Goal: Entertainment & Leisure: Consume media (video, audio)

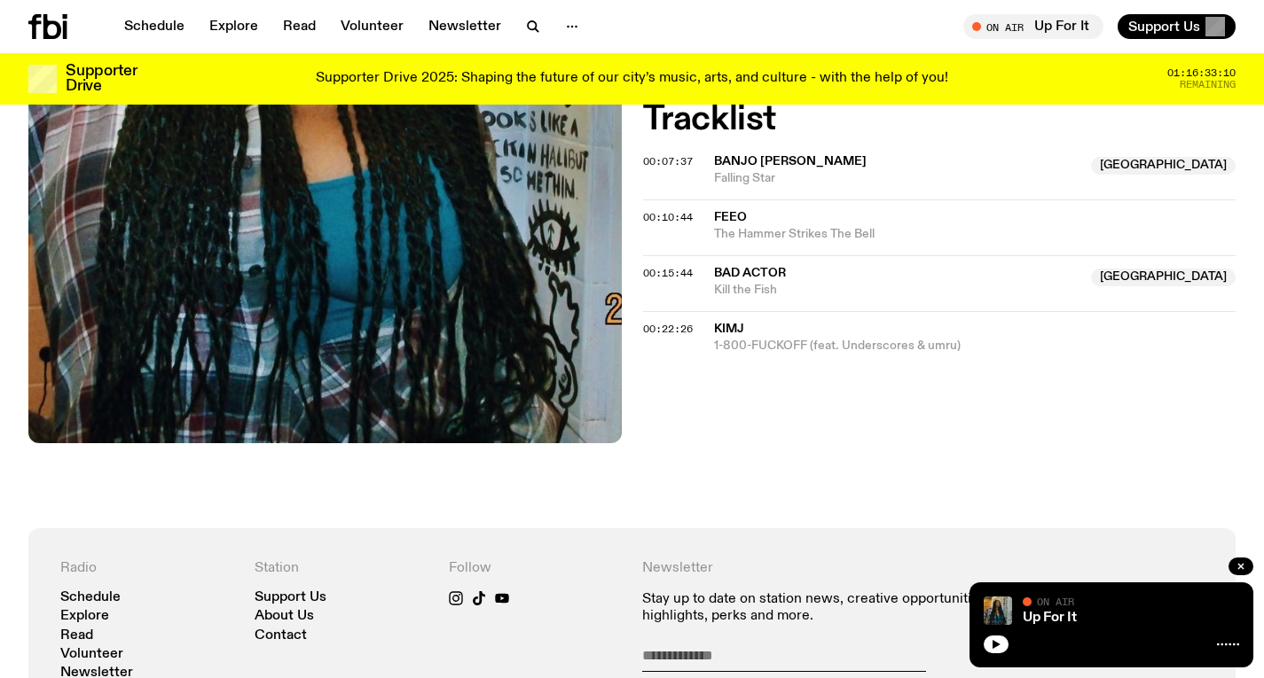
scroll to position [690, 0]
click at [530, 19] on icon "button" at bounding box center [532, 26] width 21 height 21
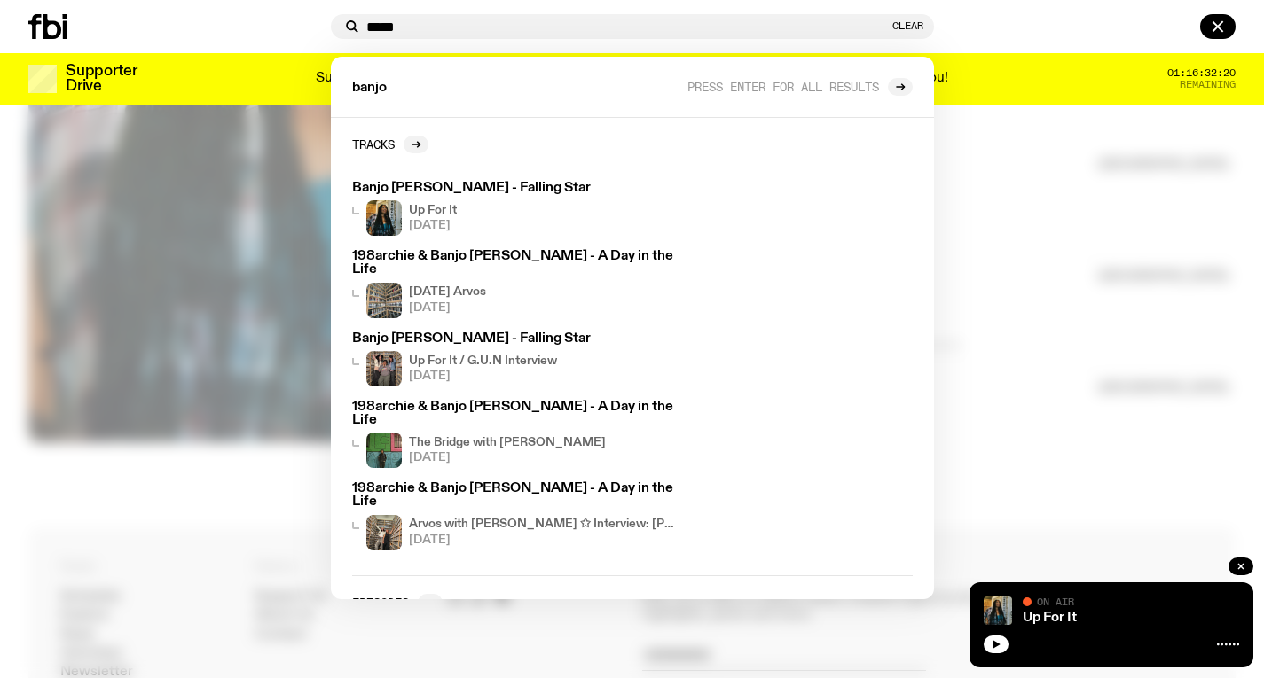
click at [538, 35] on input "*****" at bounding box center [627, 27] width 522 height 15
click at [538, 30] on input "*****" at bounding box center [627, 27] width 522 height 15
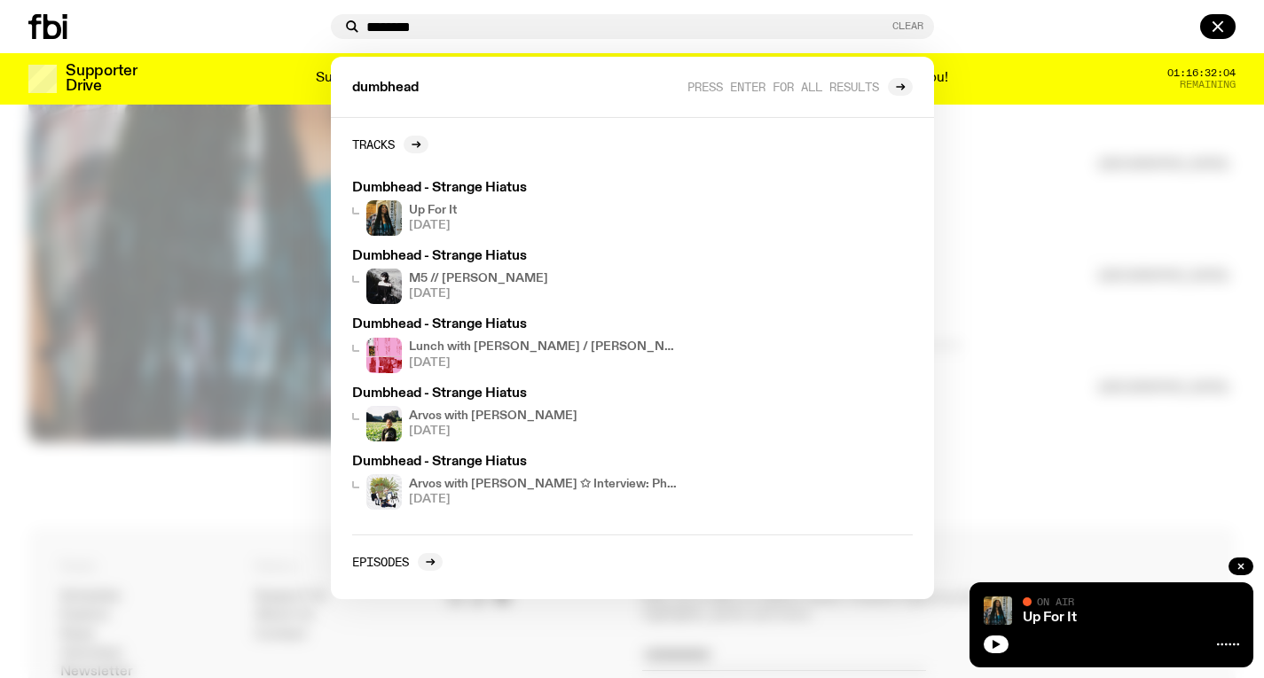
type input "********"
click at [905, 29] on button "Clear" at bounding box center [907, 26] width 31 height 10
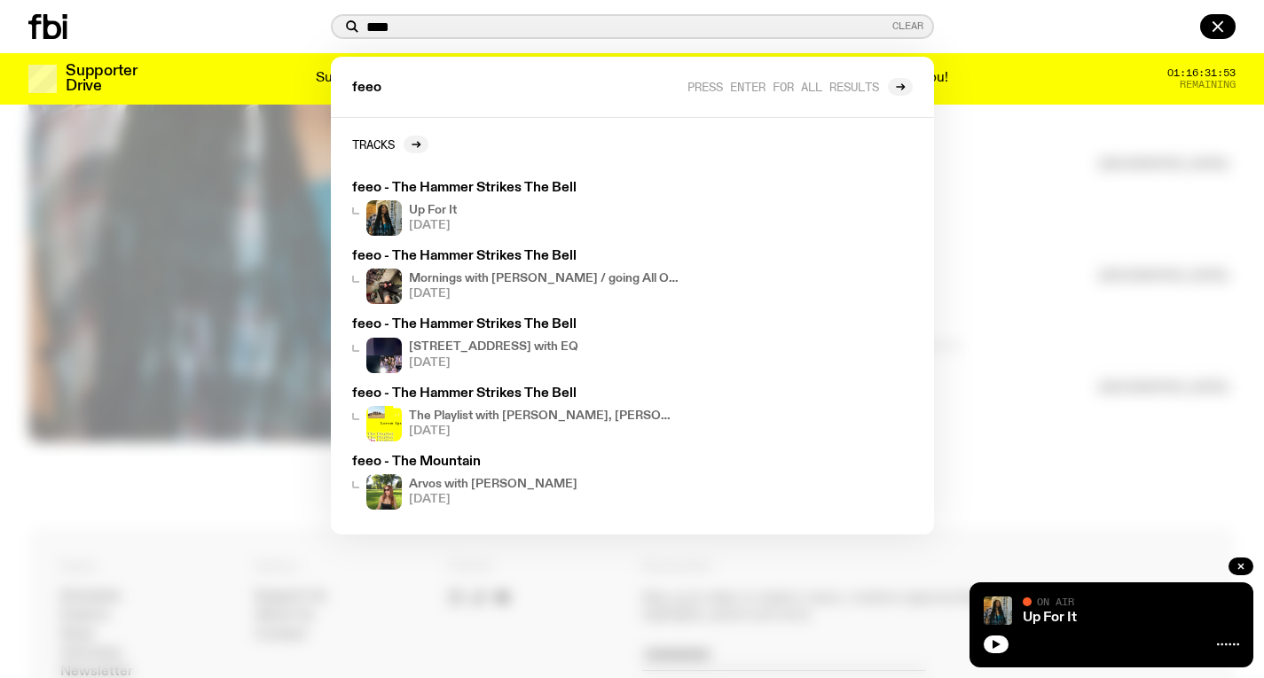
type input "****"
click at [900, 21] on button "Clear" at bounding box center [907, 26] width 31 height 10
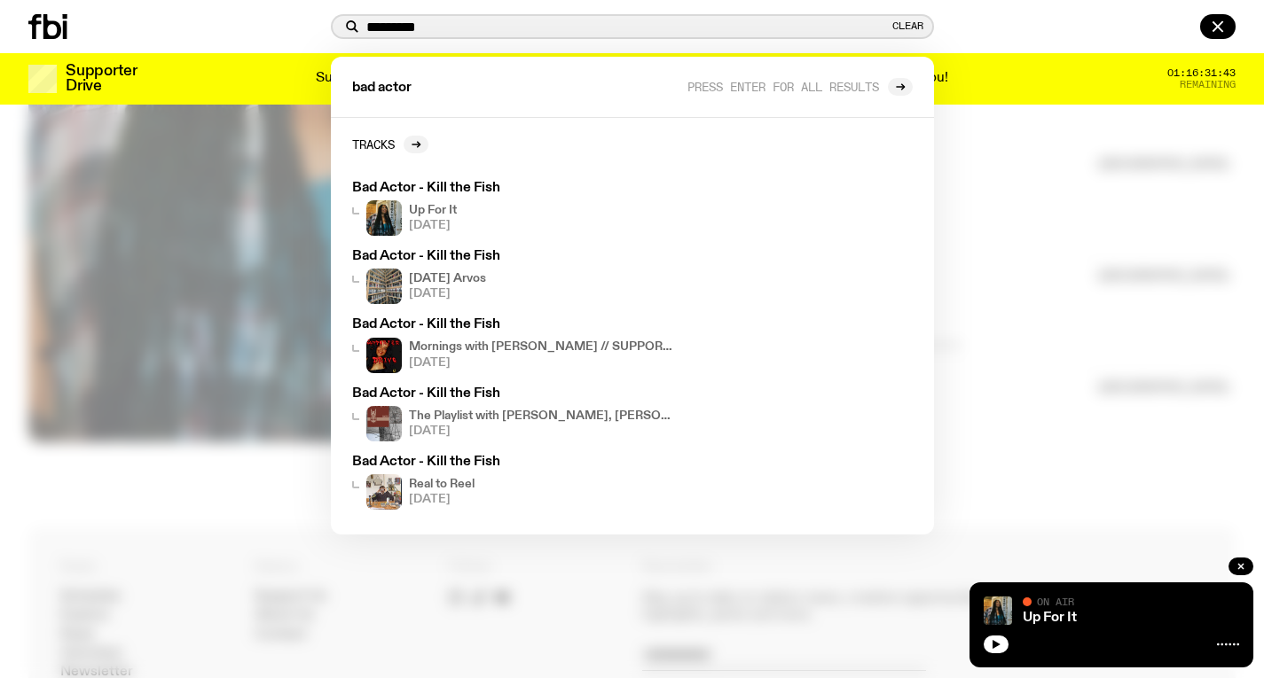
type input "*********"
click at [1053, 194] on div at bounding box center [632, 339] width 1264 height 678
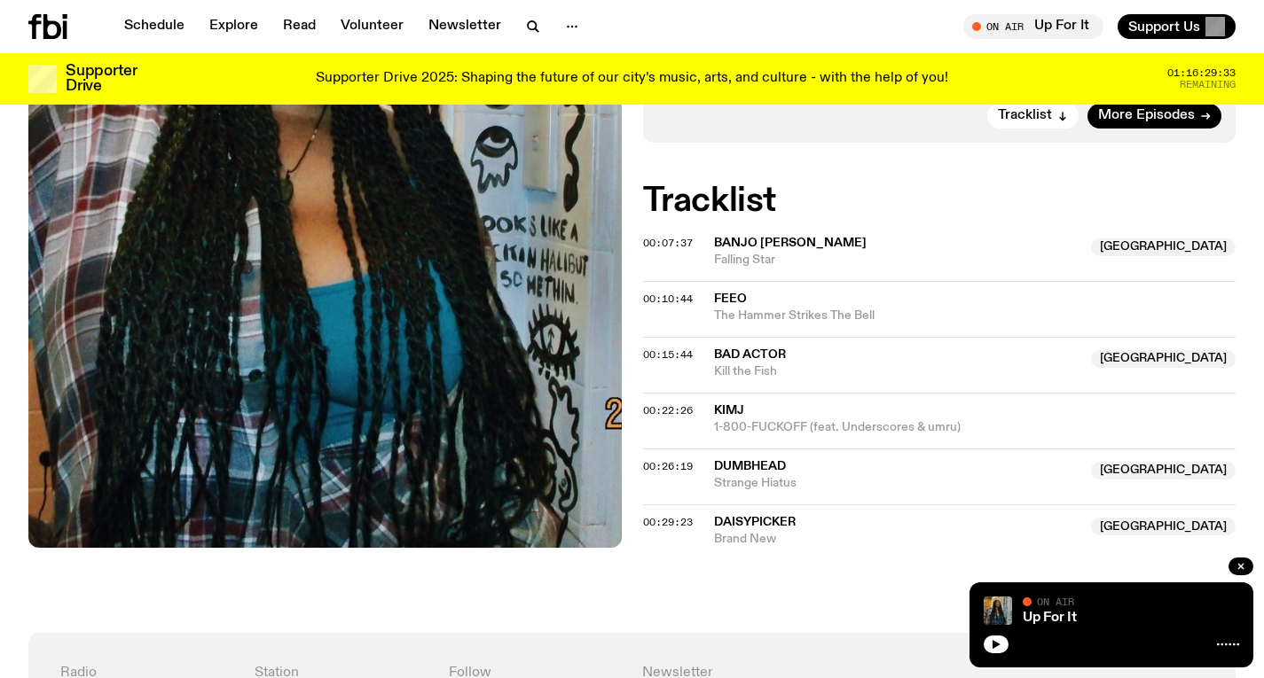
scroll to position [607, 0]
click at [522, 31] on icon "button" at bounding box center [532, 26] width 21 height 21
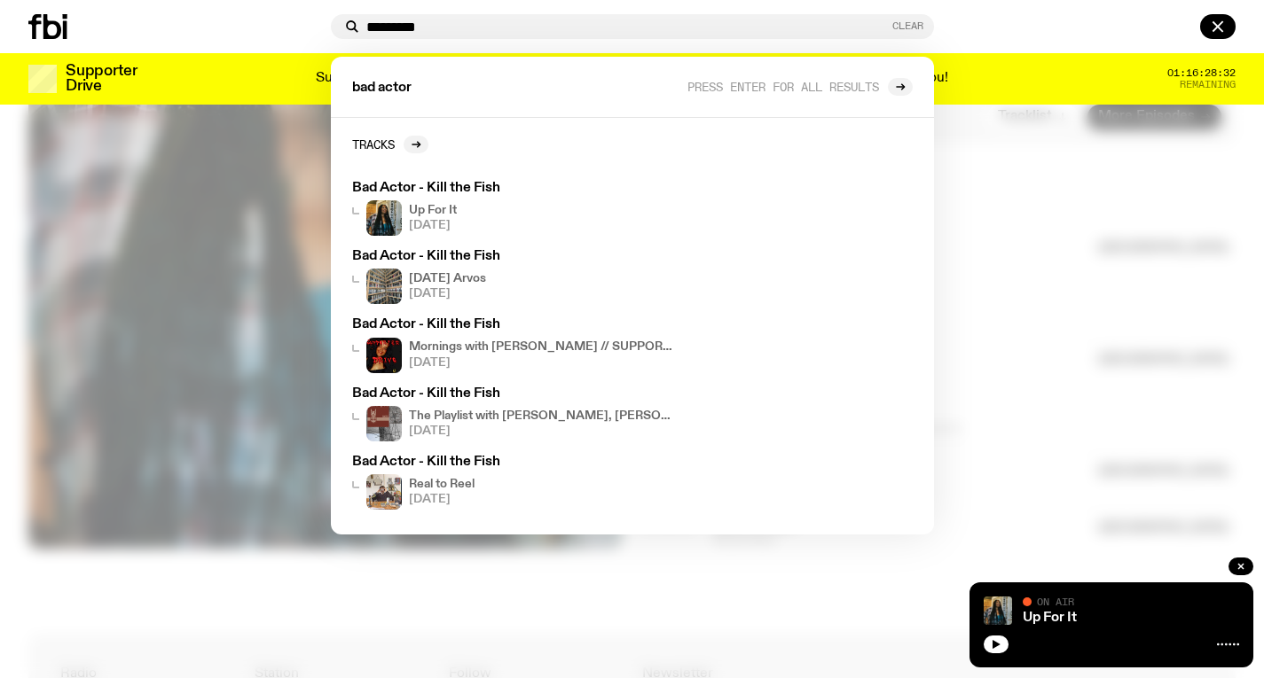
click at [899, 30] on button "Clear" at bounding box center [907, 26] width 31 height 10
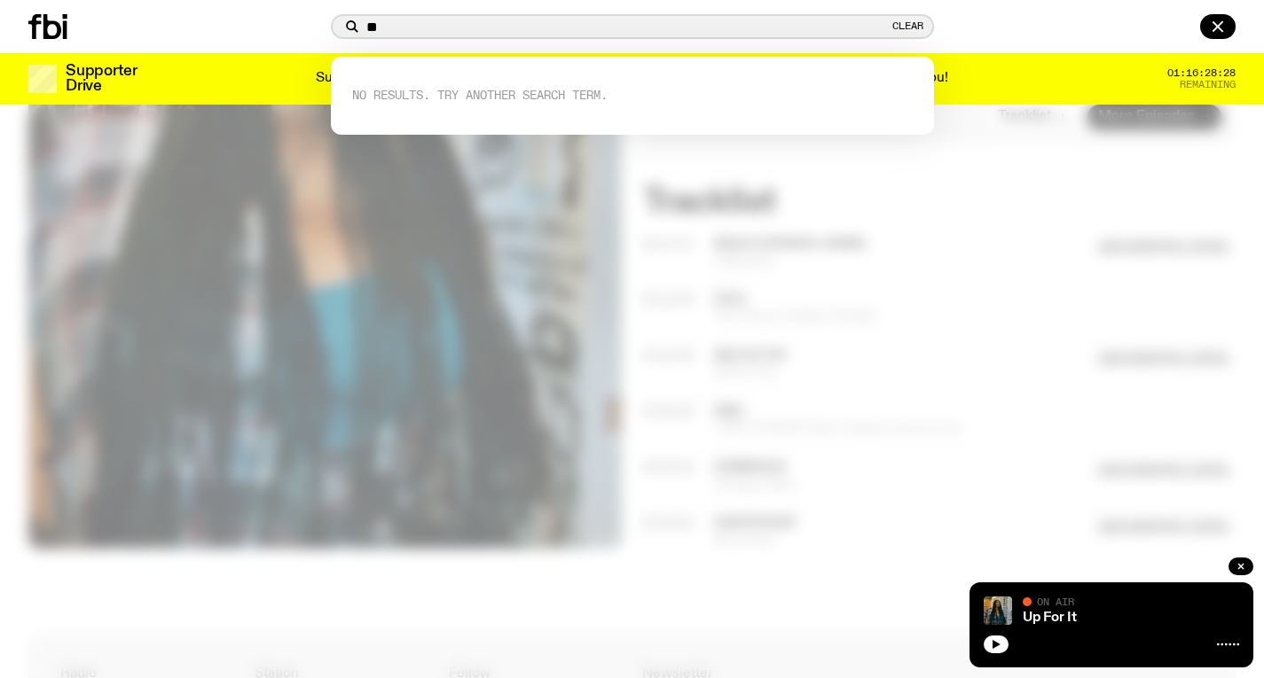
type input "*"
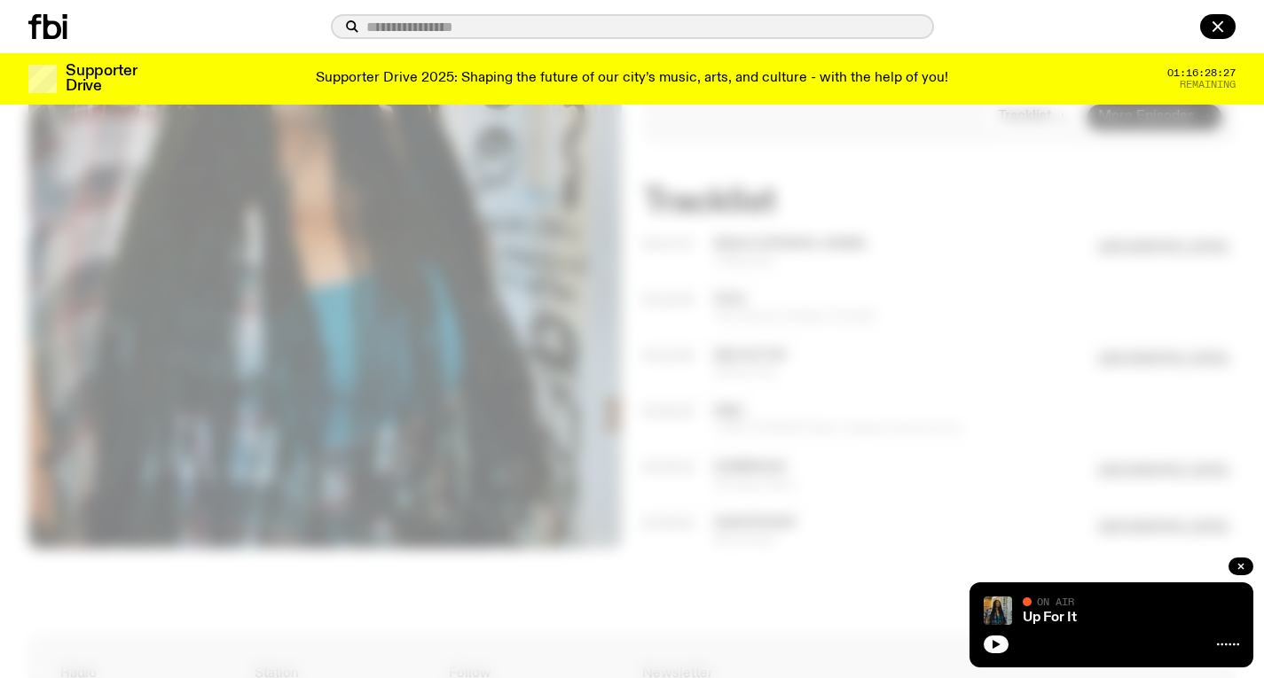
click at [1043, 145] on div at bounding box center [632, 339] width 1264 height 678
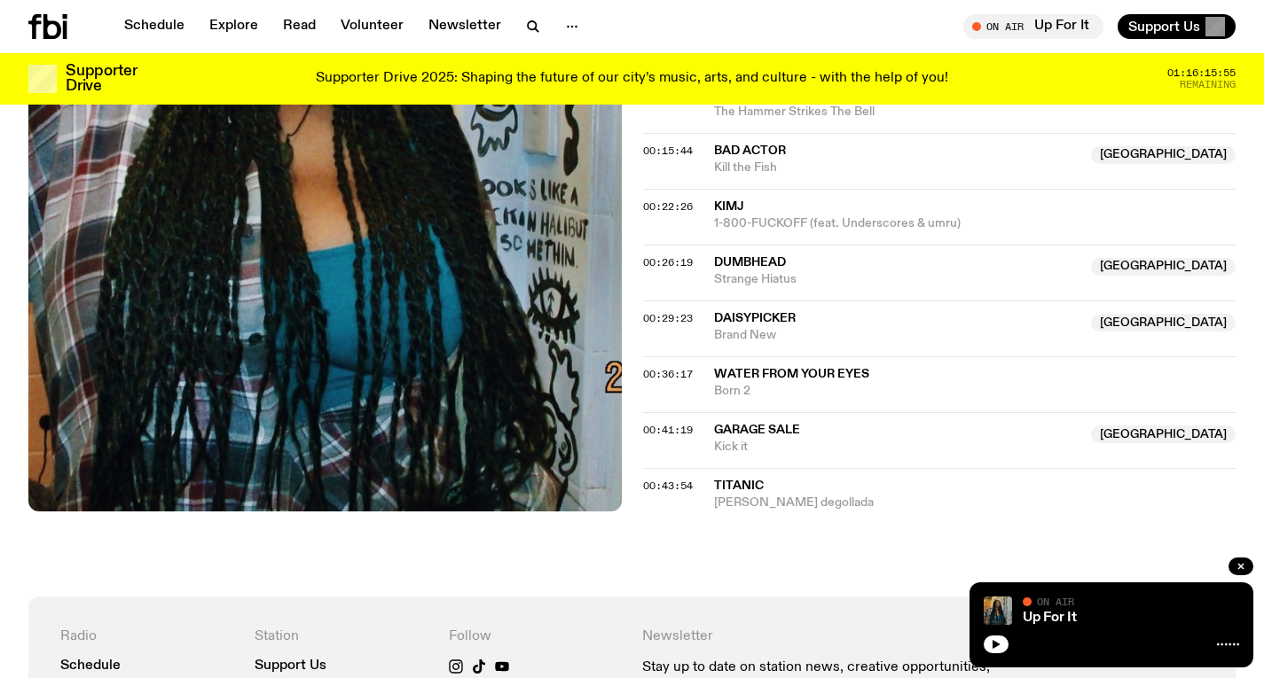
scroll to position [813, 0]
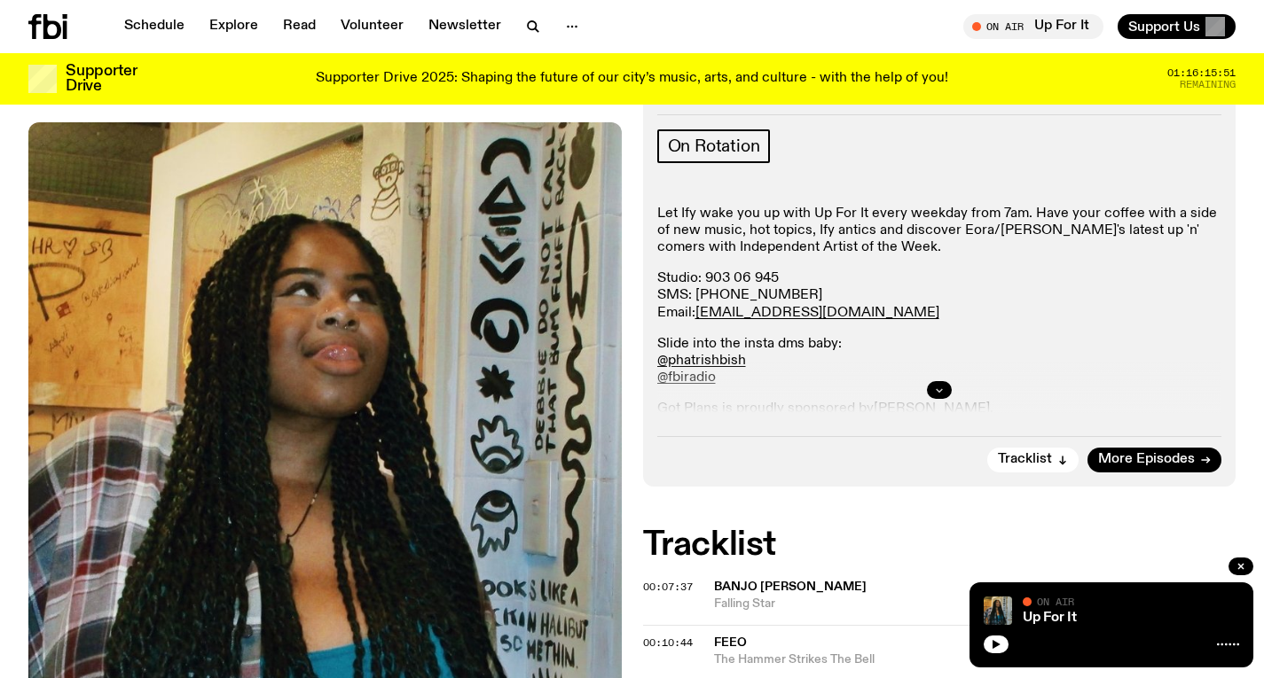
click at [936, 393] on icon "button" at bounding box center [939, 390] width 11 height 11
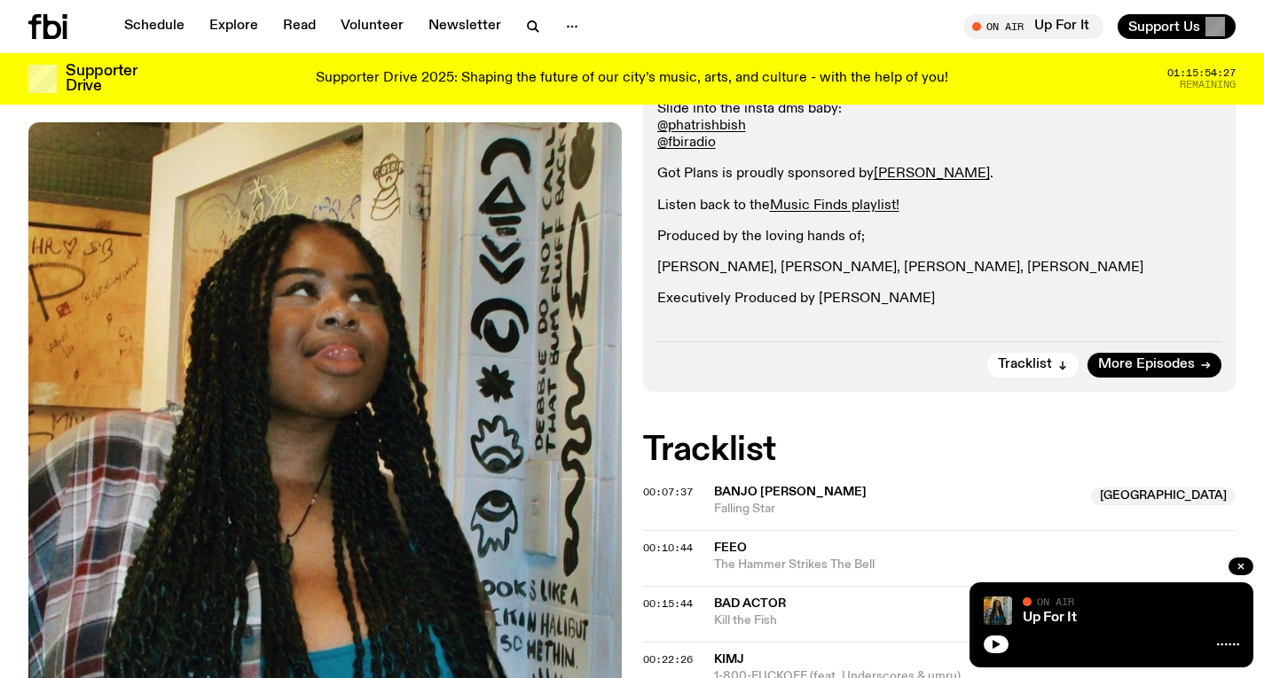
scroll to position [448, 0]
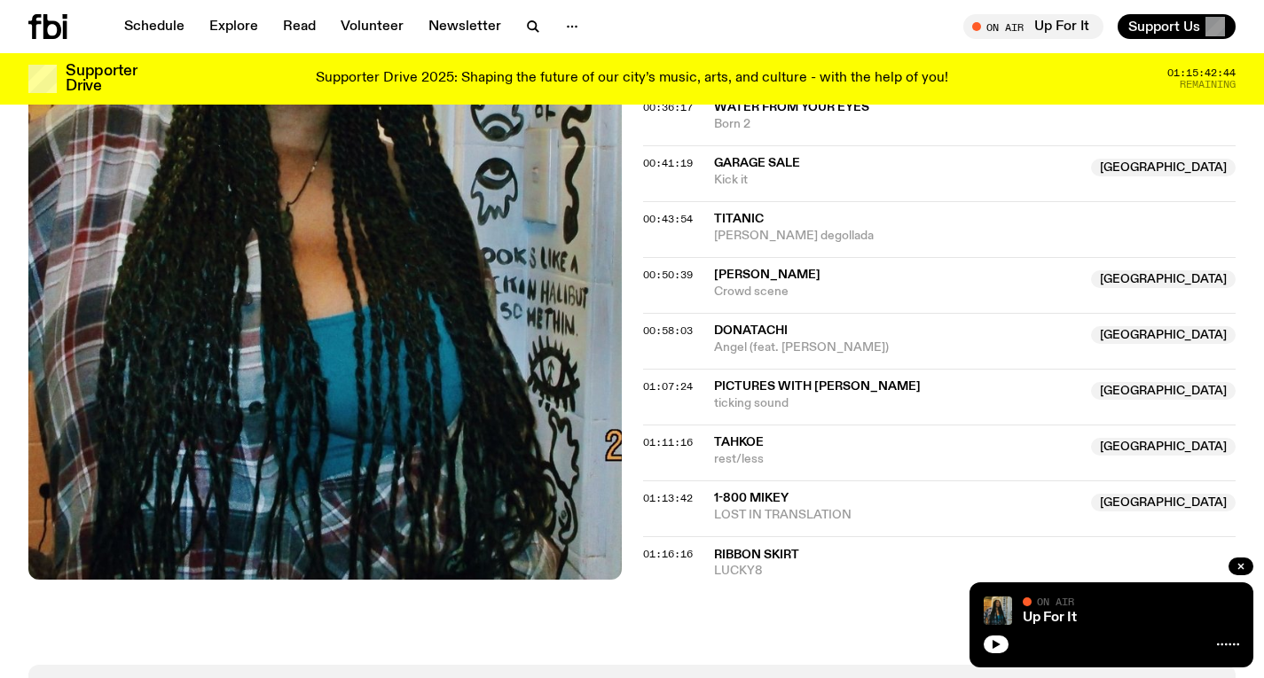
scroll to position [1067, 0]
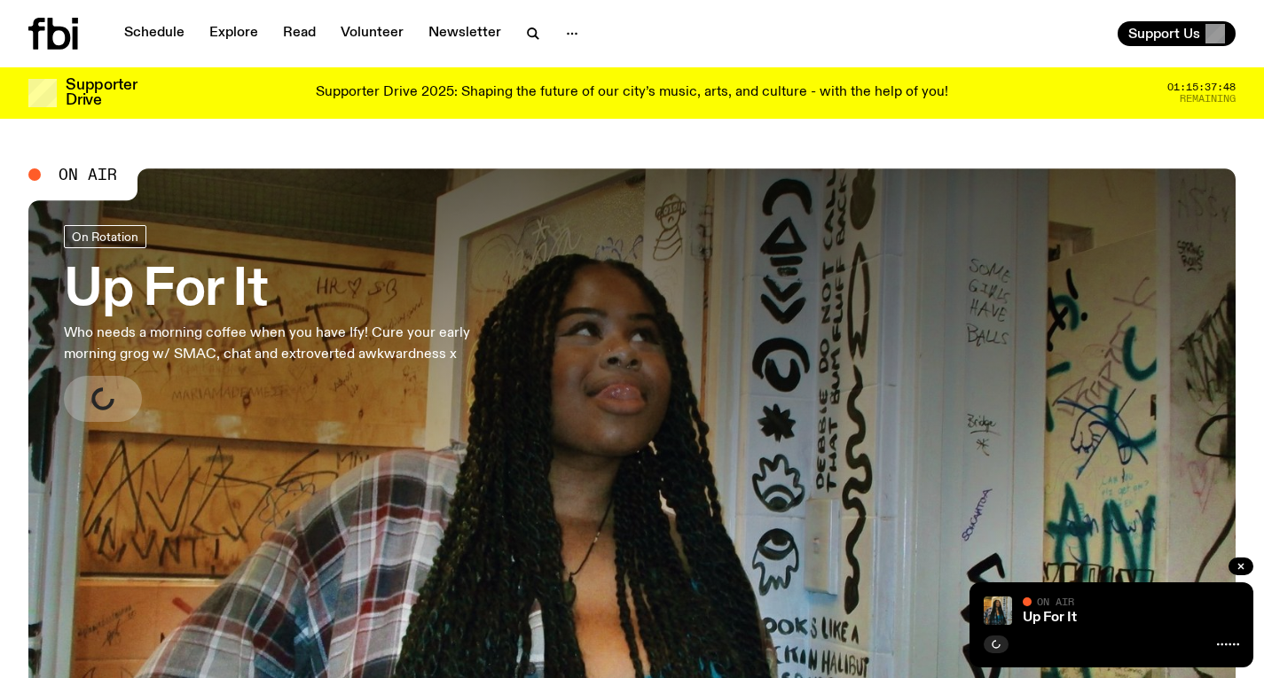
click at [144, 285] on h3 "Up For It" at bounding box center [291, 291] width 454 height 50
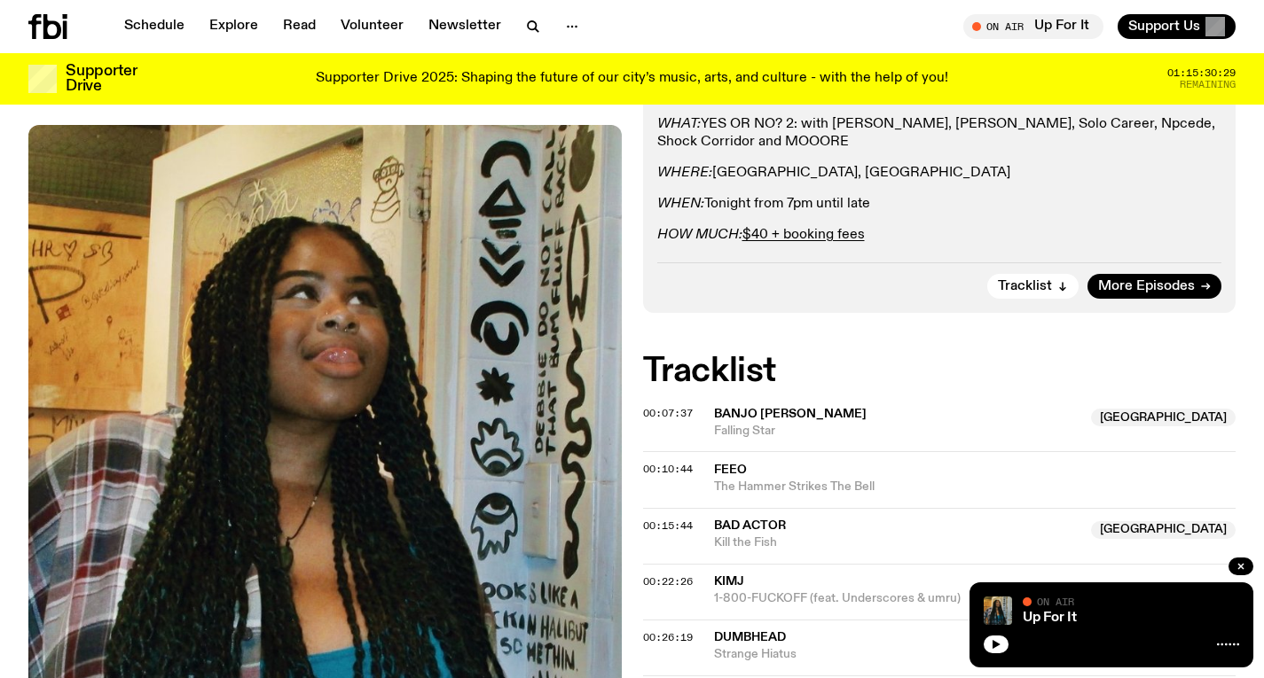
scroll to position [461, 0]
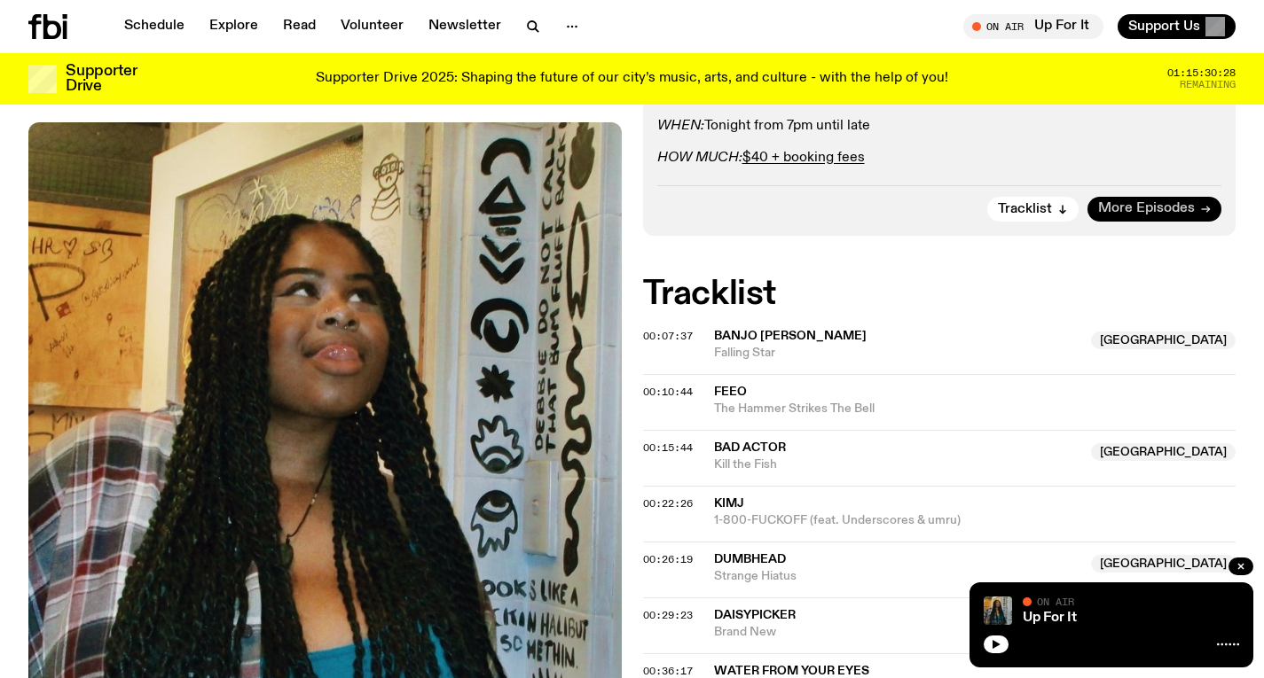
click at [1147, 220] on link "More Episodes" at bounding box center [1154, 209] width 134 height 25
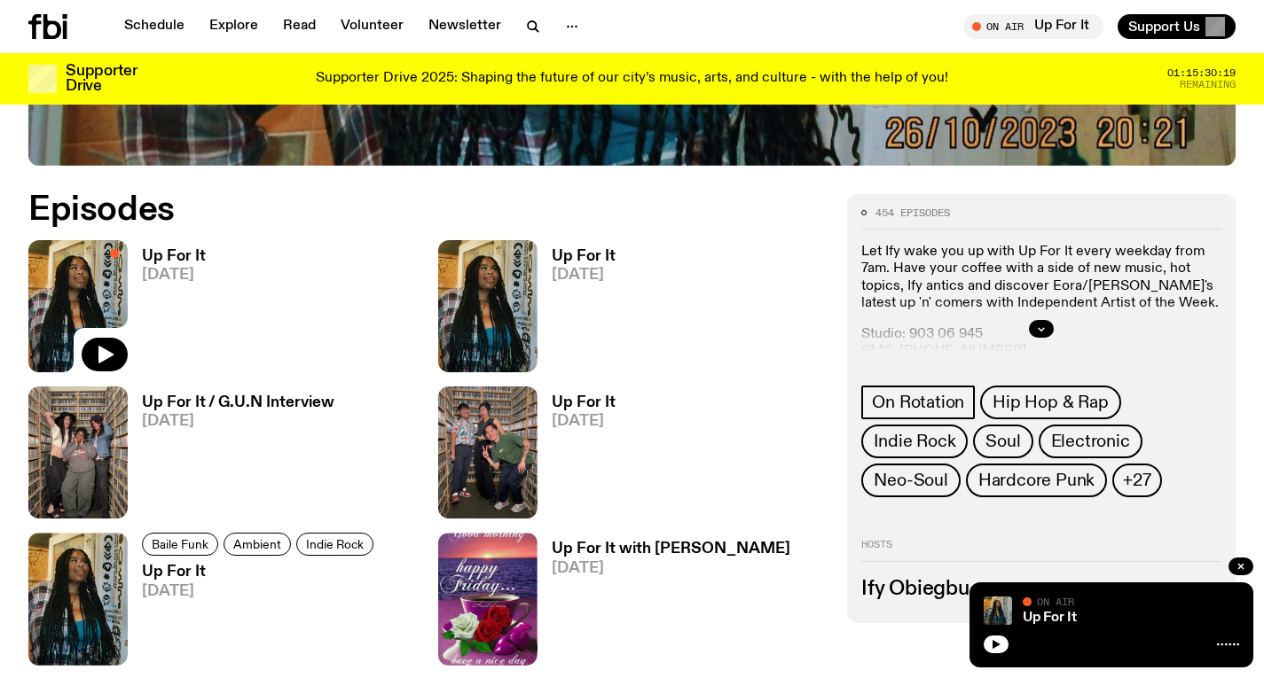
scroll to position [725, 0]
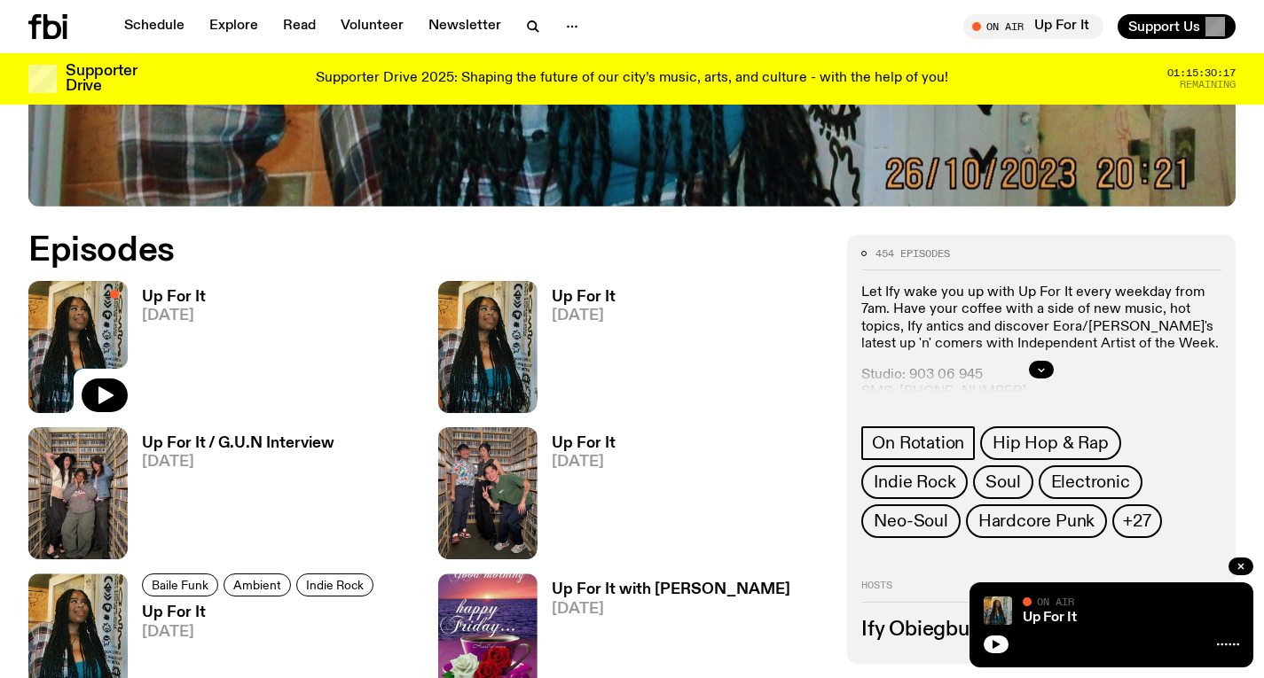
click at [591, 290] on h3 "Up For It" at bounding box center [584, 297] width 64 height 15
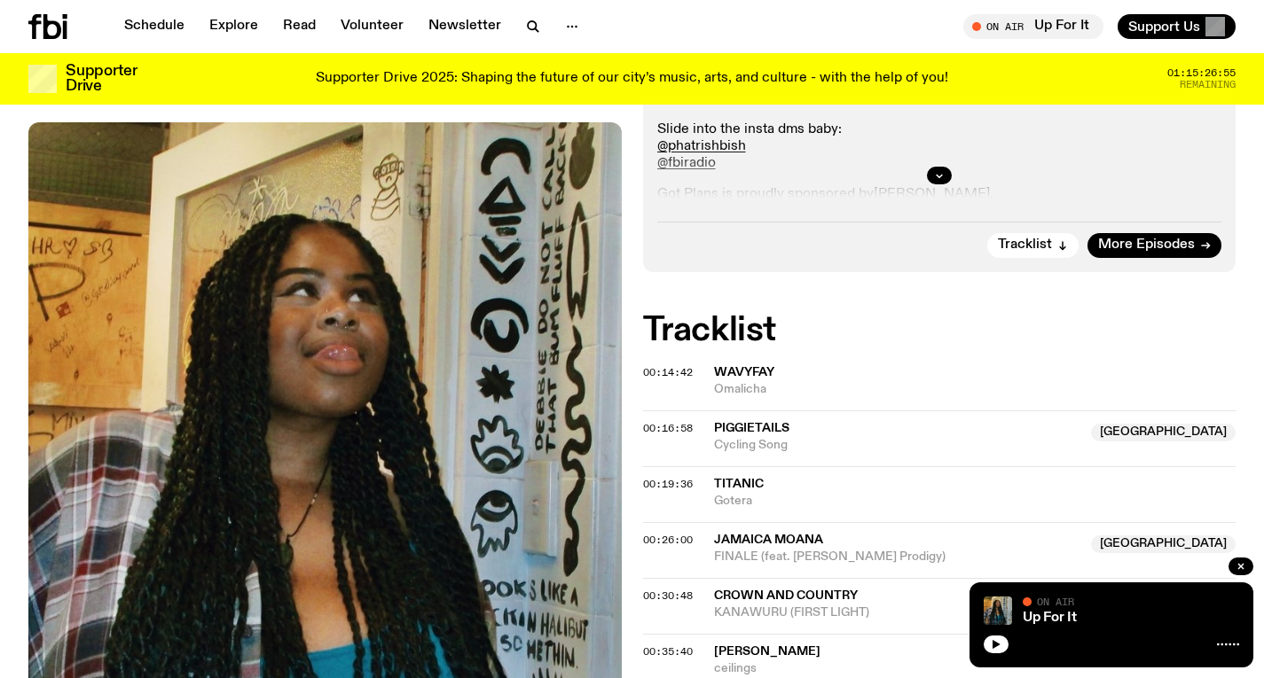
scroll to position [480, 0]
click at [1159, 241] on span "More Episodes" at bounding box center [1146, 243] width 97 height 13
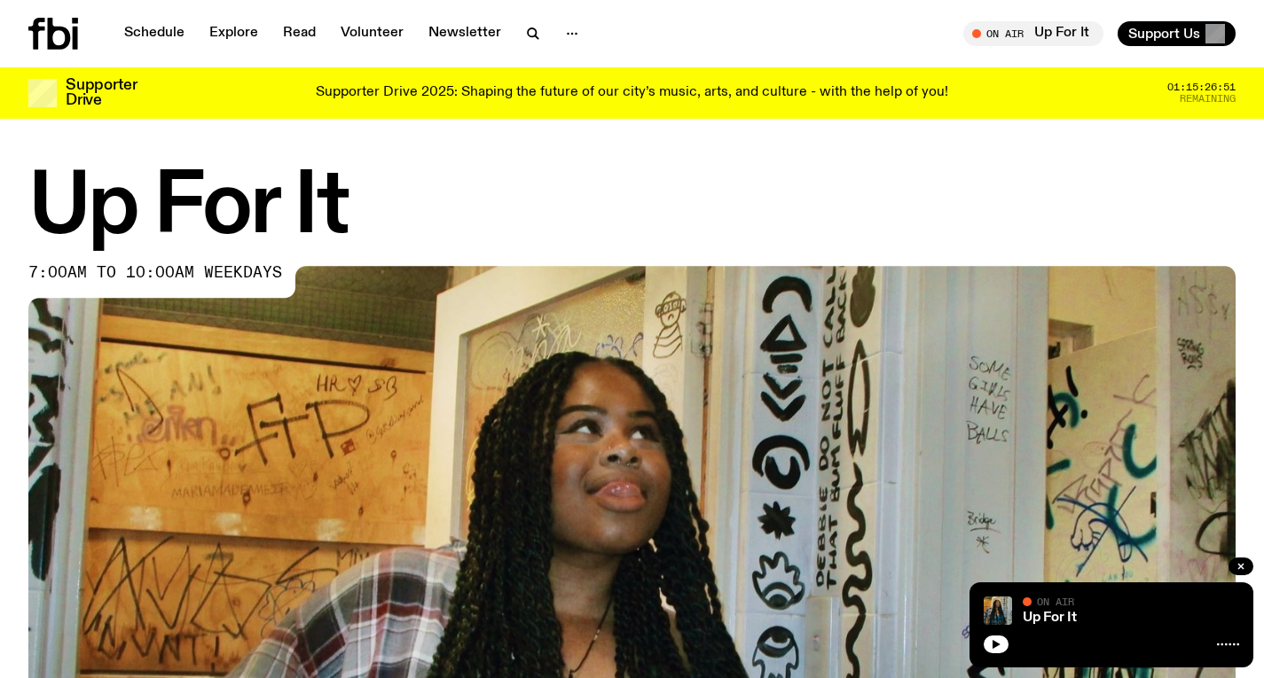
click at [60, 33] on icon at bounding box center [53, 34] width 50 height 32
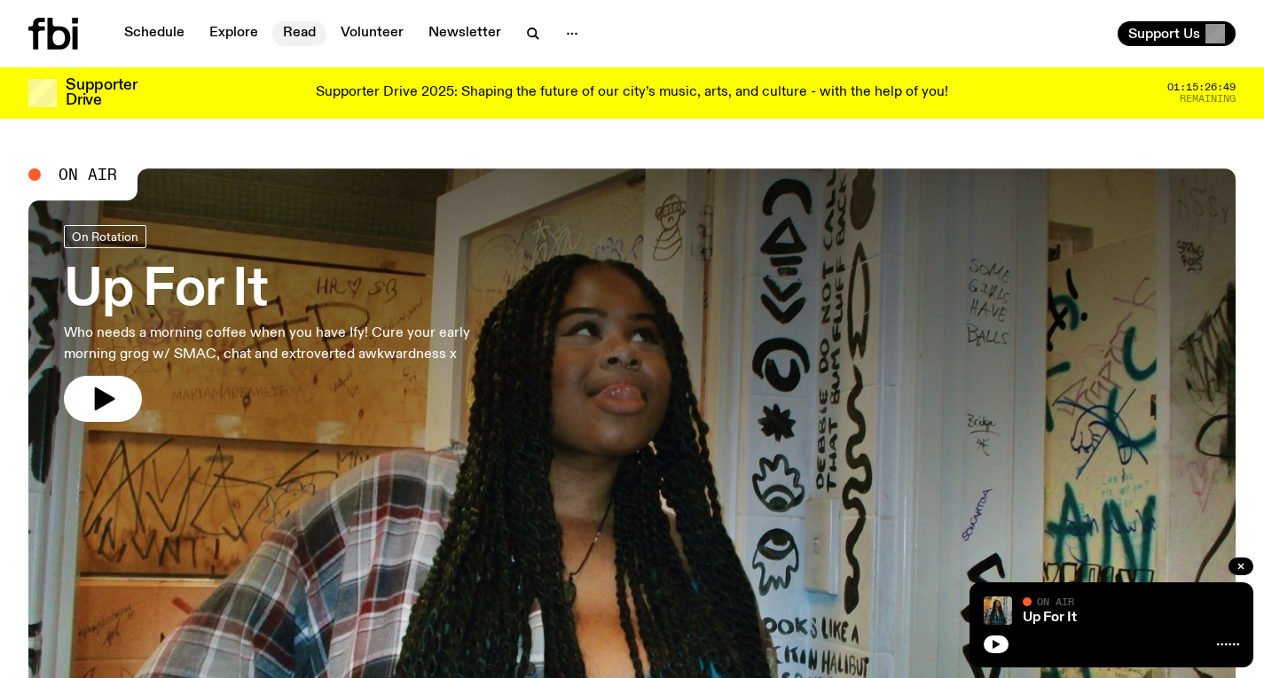
click at [286, 32] on link "Read" at bounding box center [299, 33] width 54 height 25
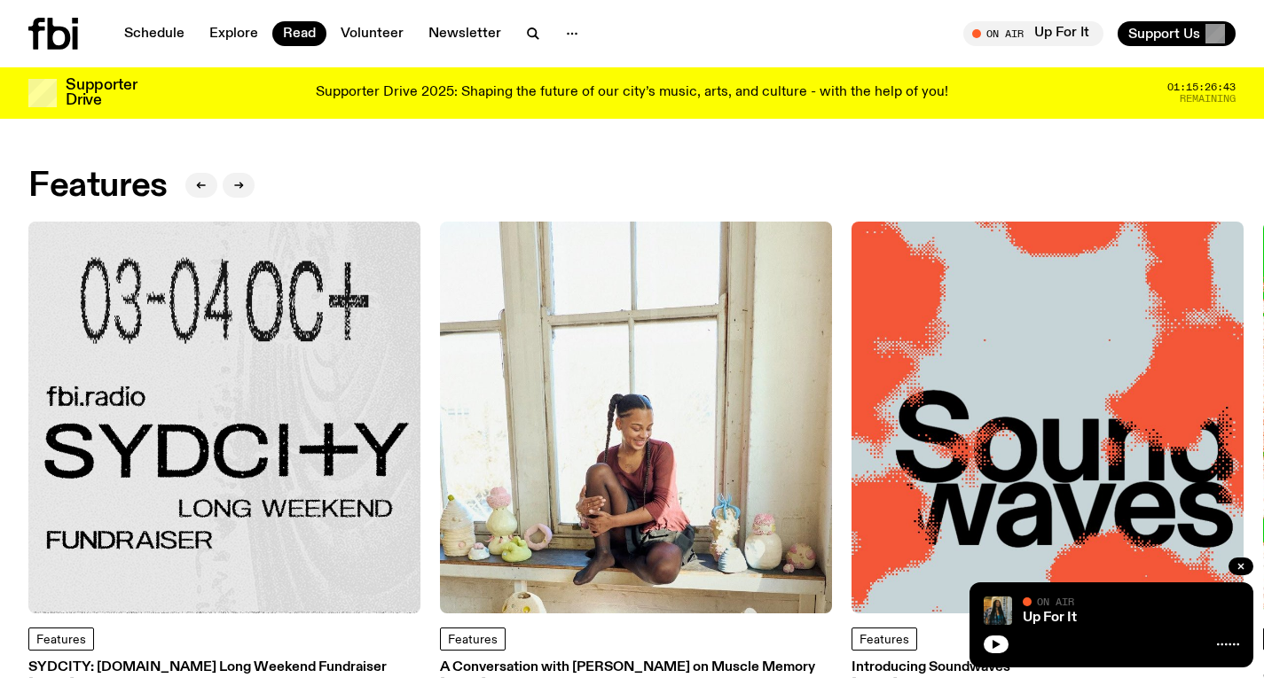
click at [71, 19] on icon at bounding box center [53, 34] width 50 height 32
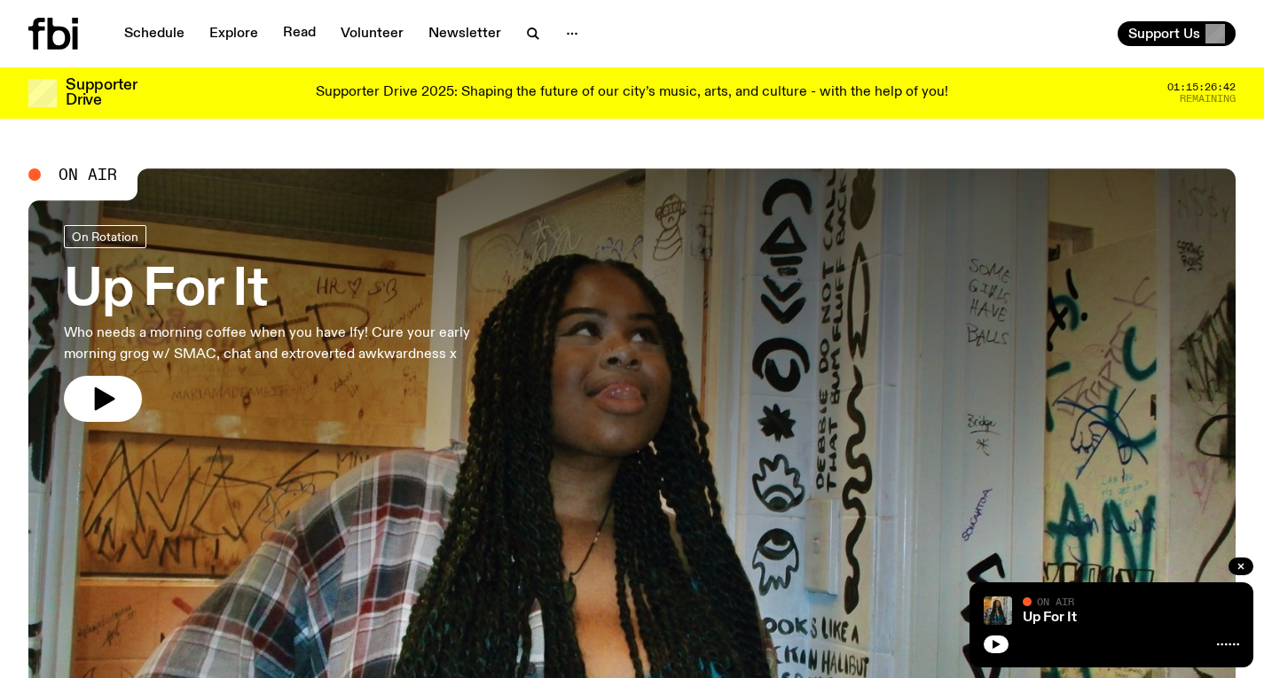
click at [456, 343] on p "Who needs a morning coffee when you have Ify! Cure your early morning grog w/ S…" at bounding box center [291, 344] width 454 height 43
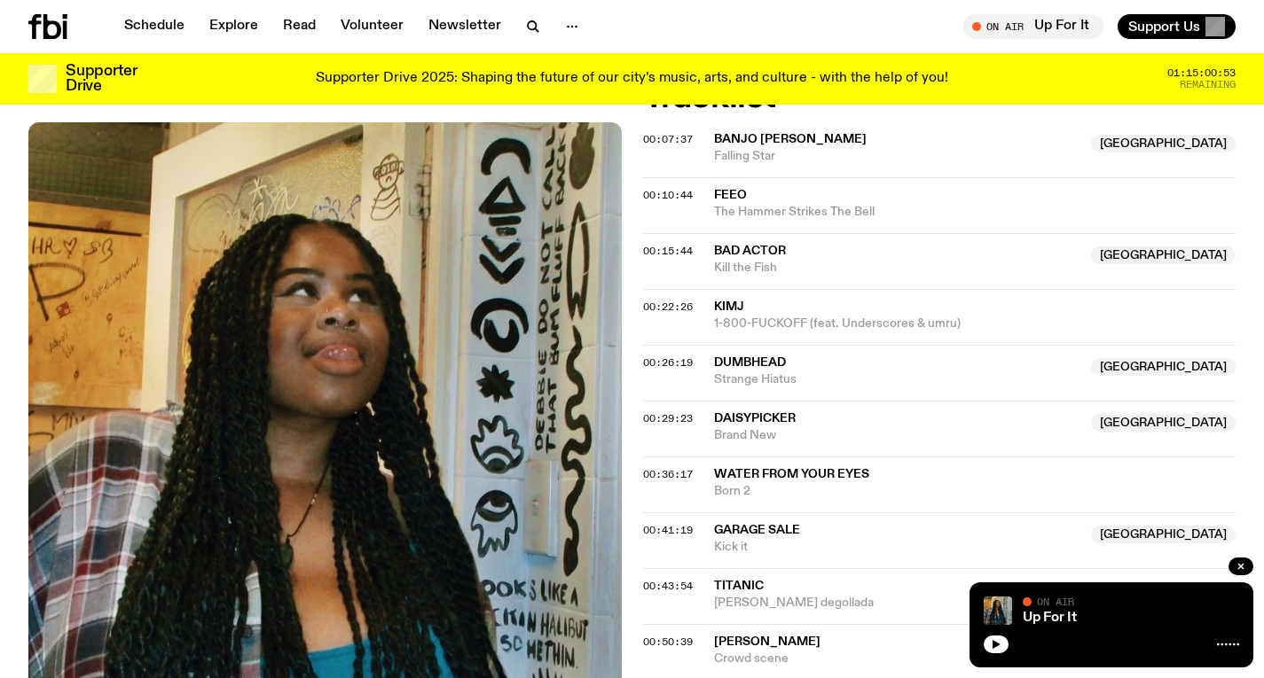
scroll to position [498, 0]
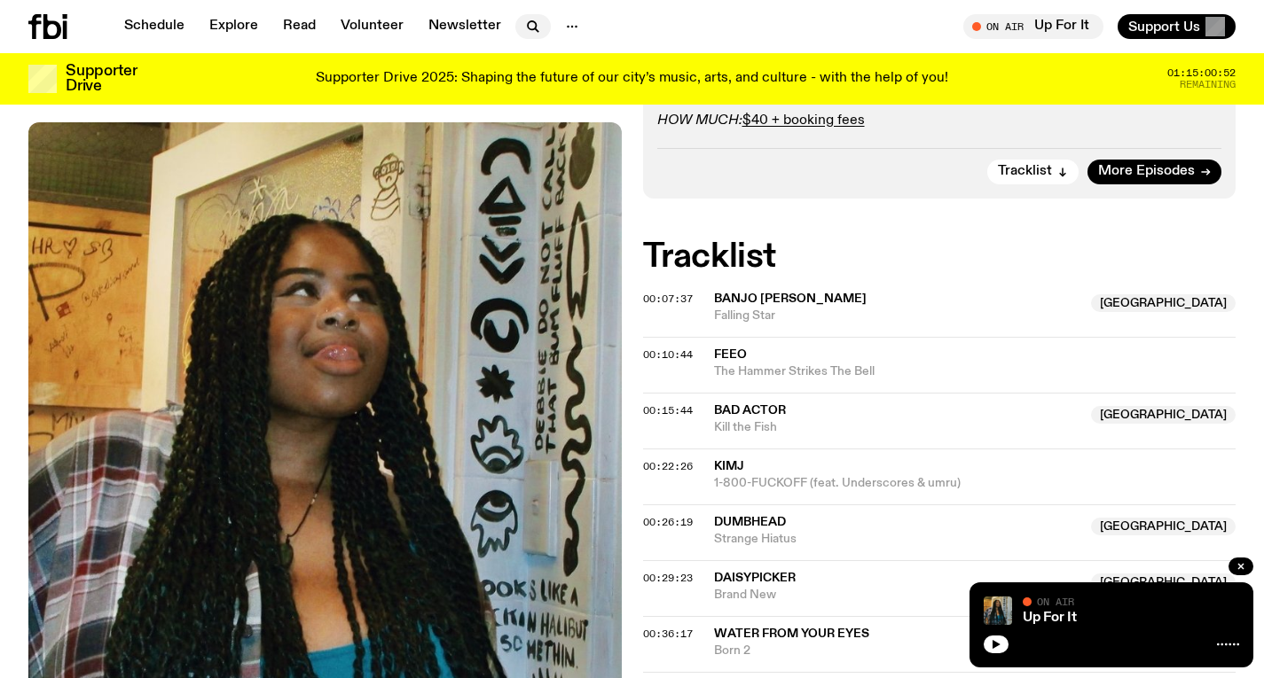
click at [537, 27] on icon "button" at bounding box center [532, 26] width 21 height 21
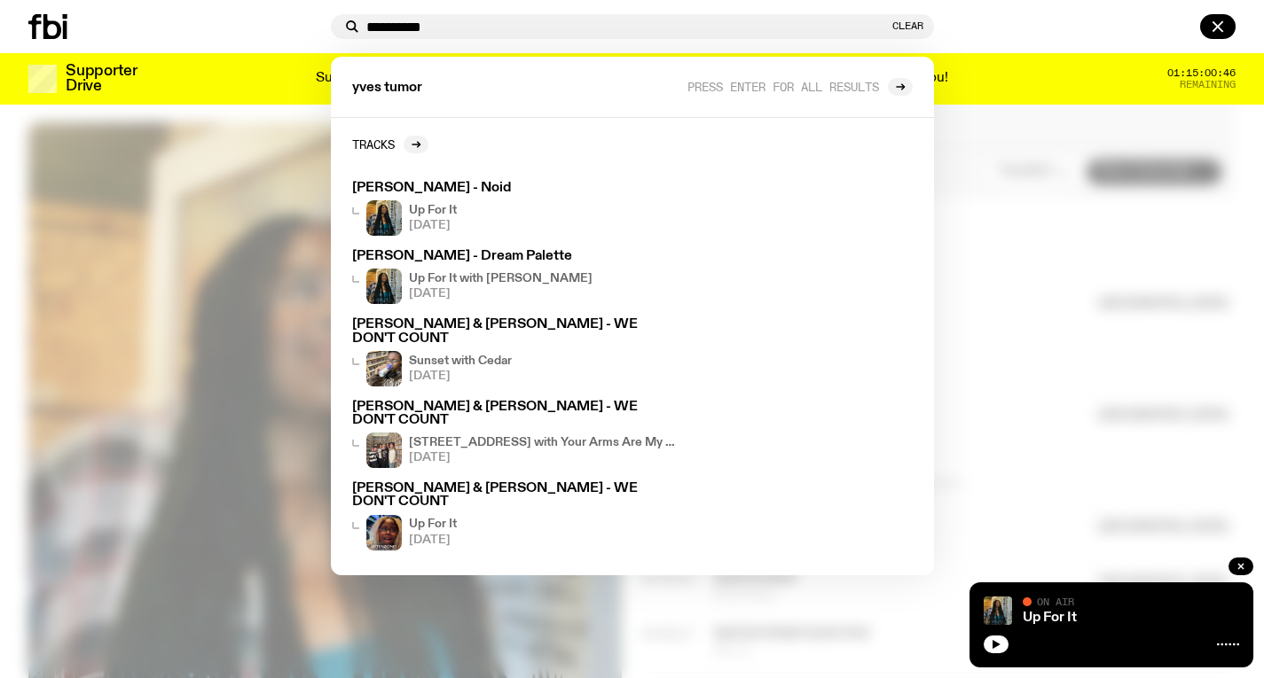
type input "**********"
click at [1069, 388] on div at bounding box center [632, 339] width 1264 height 678
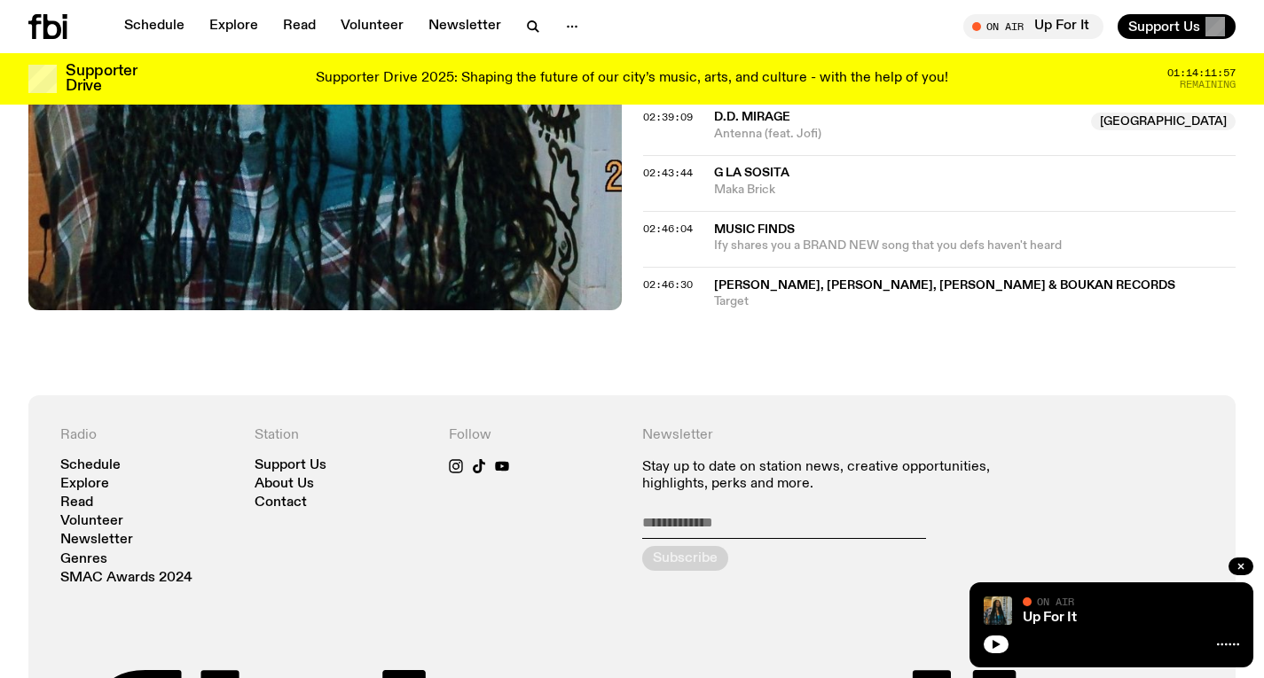
scroll to position [2700, 0]
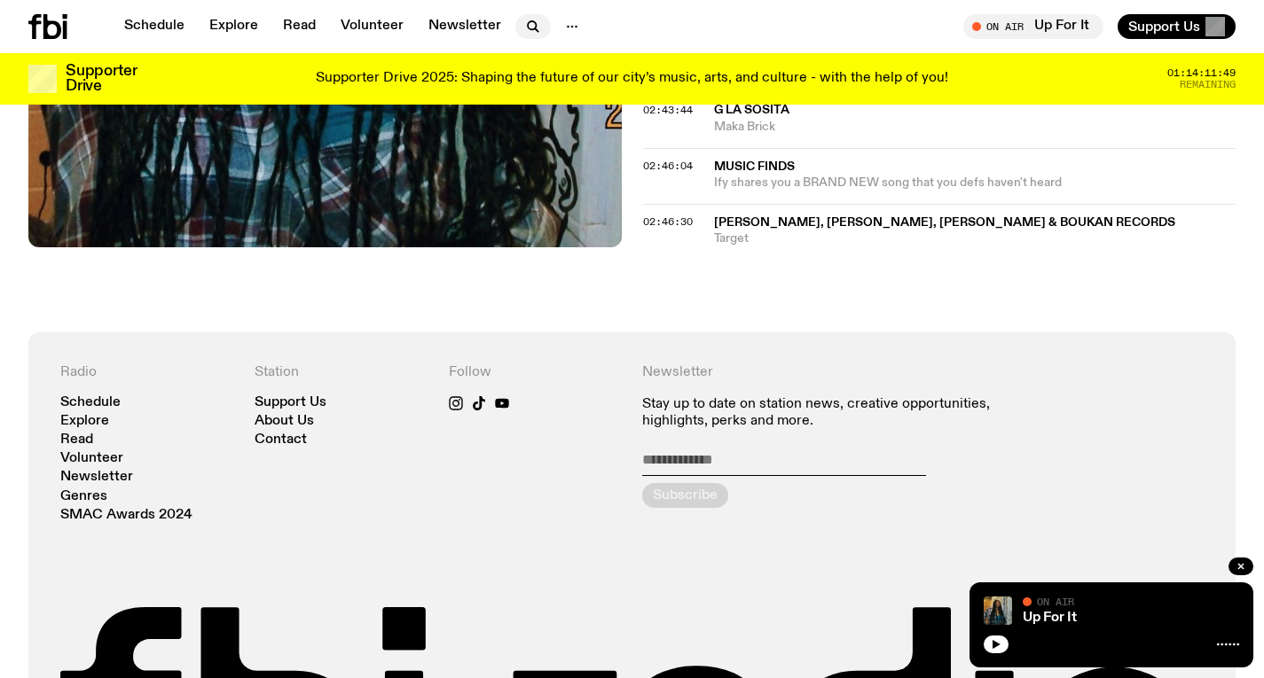
click at [541, 30] on button "button" at bounding box center [532, 26] width 35 height 25
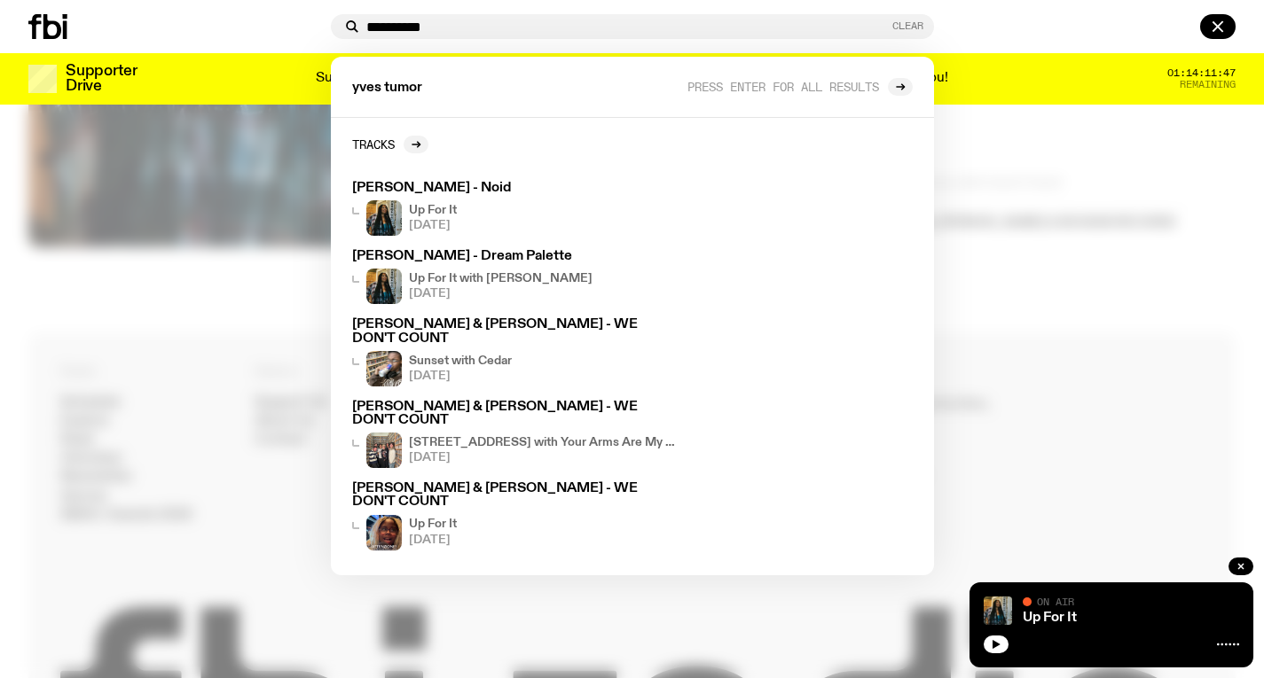
click at [897, 27] on button "Clear" at bounding box center [907, 26] width 31 height 10
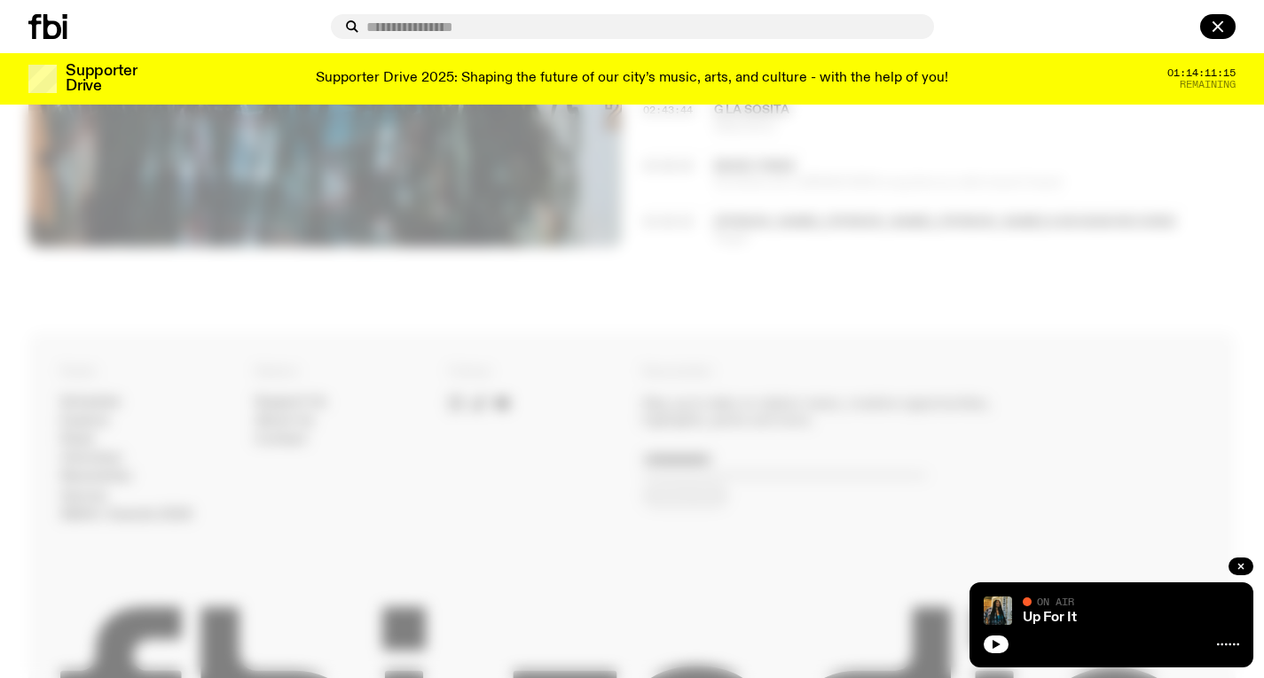
click at [646, 231] on div at bounding box center [632, 339] width 1264 height 678
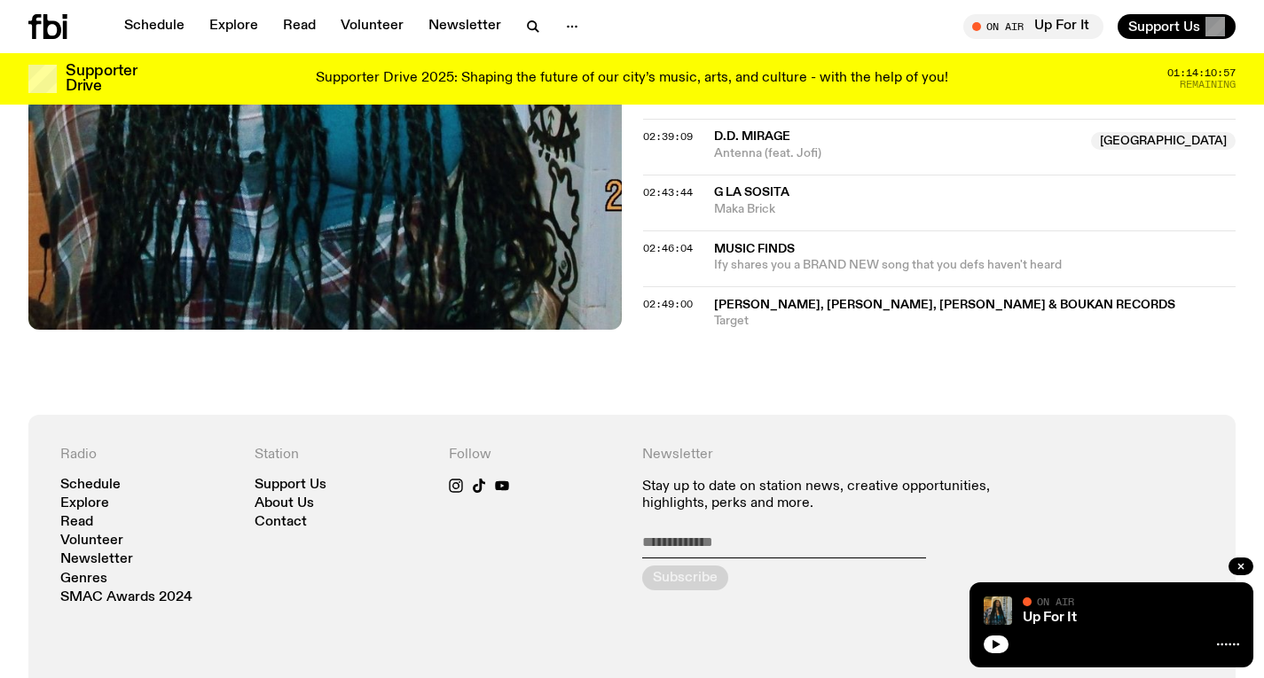
scroll to position [2623, 0]
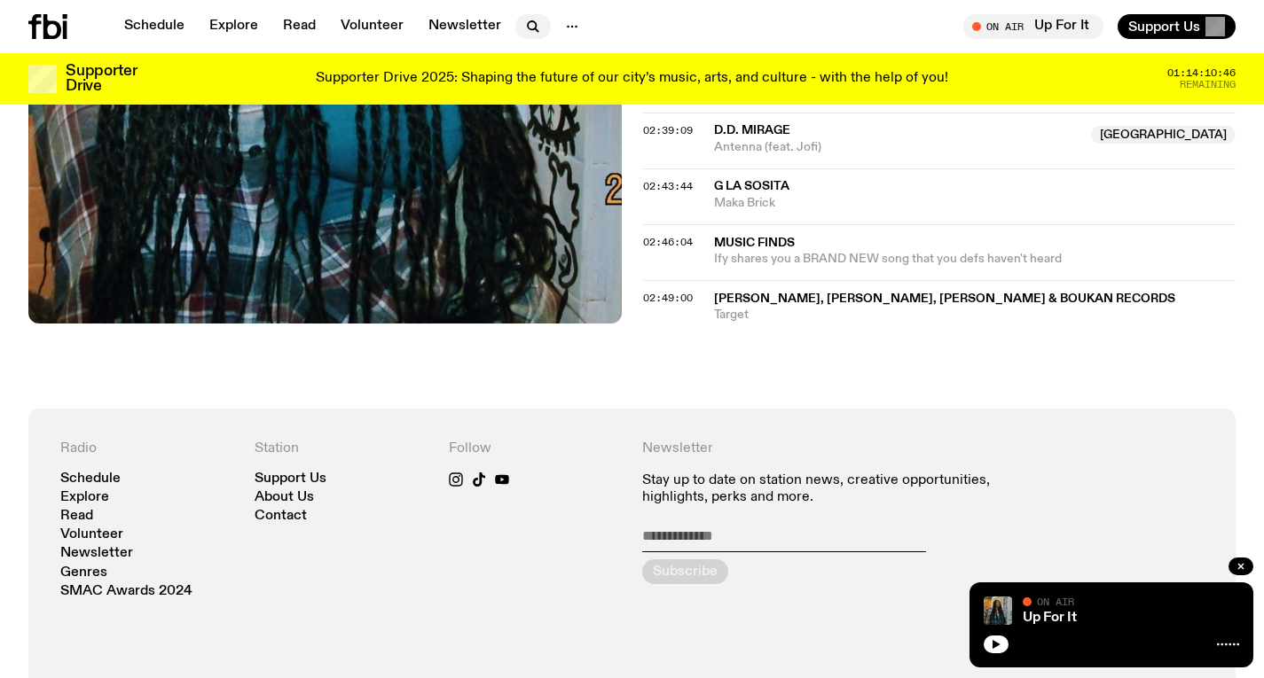
click at [532, 19] on icon "button" at bounding box center [532, 26] width 21 height 21
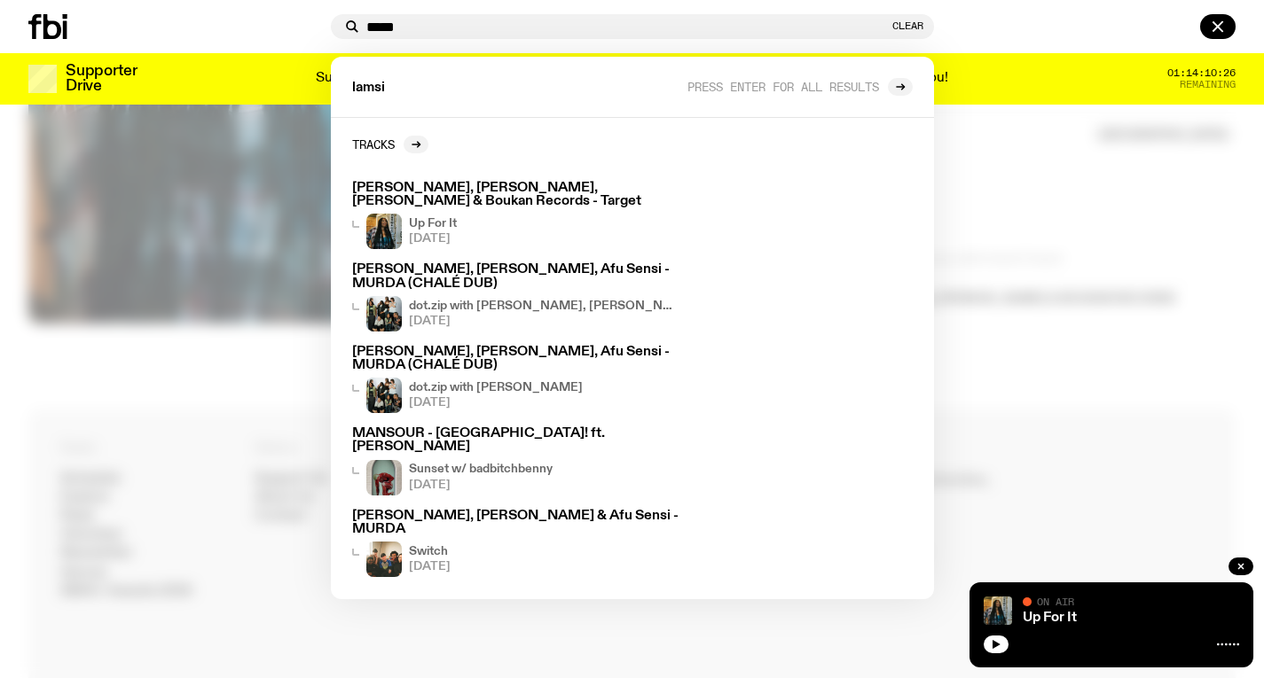
type input "*****"
click at [1046, 185] on div at bounding box center [632, 339] width 1264 height 678
